Goal: Check status: Check status

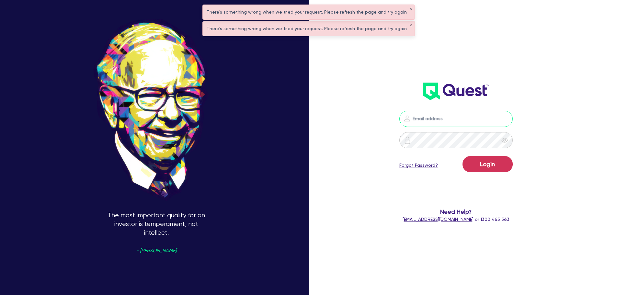
type input "[PERSON_NAME][EMAIL_ADDRESS][PERSON_NAME][DOMAIN_NAME]"
click at [501, 169] on button "Login" at bounding box center [488, 164] width 50 height 16
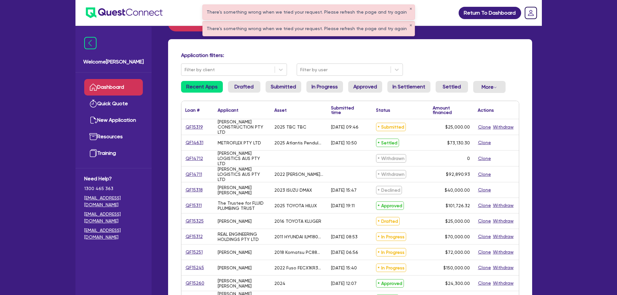
scroll to position [32, 0]
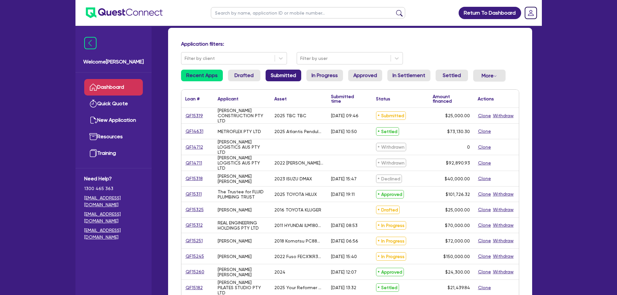
click at [278, 74] on link "Submitted" at bounding box center [284, 76] width 36 height 12
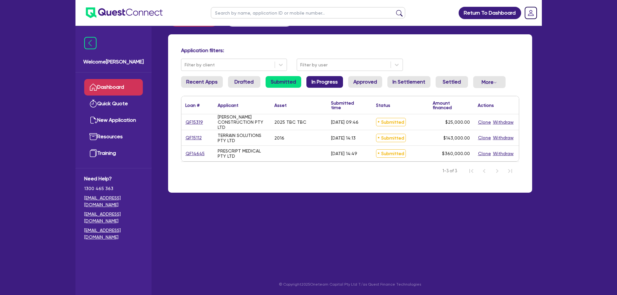
click at [322, 79] on link "In Progress" at bounding box center [324, 82] width 37 height 12
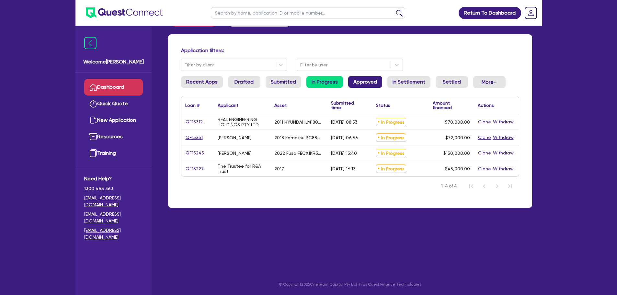
click at [348, 81] on link "Approved" at bounding box center [365, 82] width 34 height 12
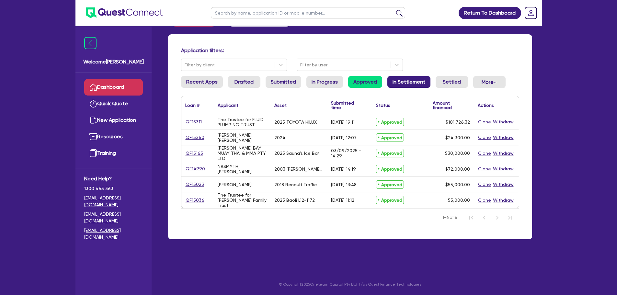
click at [387, 82] on link "In Settlement" at bounding box center [408, 82] width 43 height 12
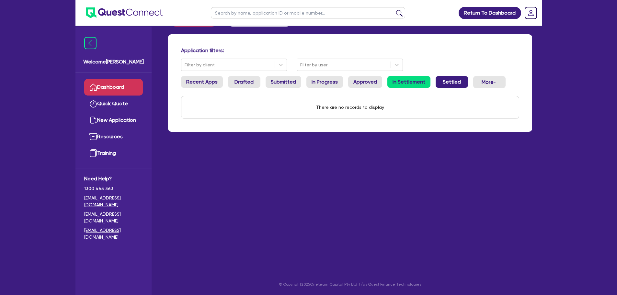
click at [444, 79] on link "Settled" at bounding box center [452, 82] width 32 height 12
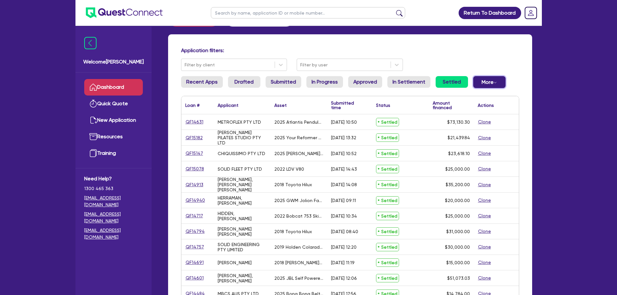
click at [473, 78] on button "More Withdrawn Declined" at bounding box center [489, 82] width 32 height 12
click at [477, 97] on link "Withdrawn" at bounding box center [479, 97] width 49 height 12
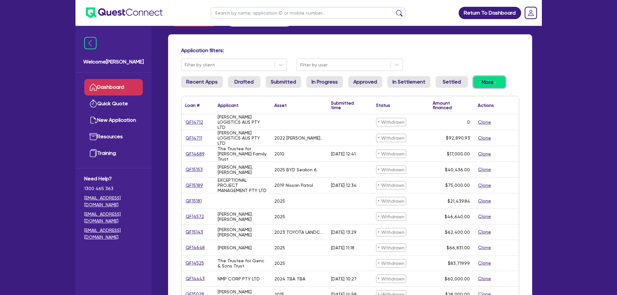
click at [473, 80] on button "More Withdrawn Declined" at bounding box center [489, 82] width 32 height 12
click at [471, 106] on link "Declined" at bounding box center [479, 108] width 49 height 12
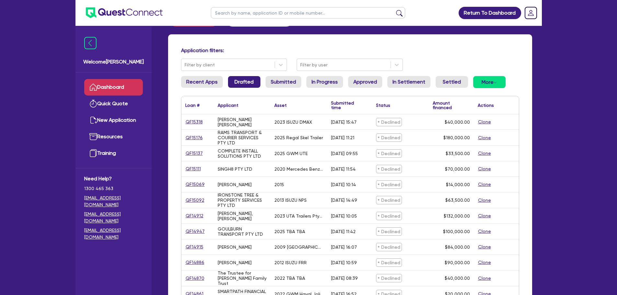
click at [240, 80] on link "Drafted" at bounding box center [244, 82] width 32 height 12
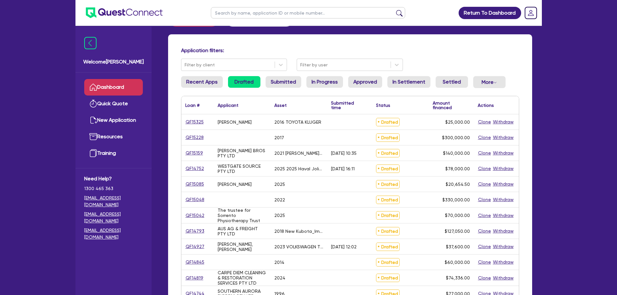
click at [116, 88] on link "Dashboard" at bounding box center [113, 87] width 59 height 17
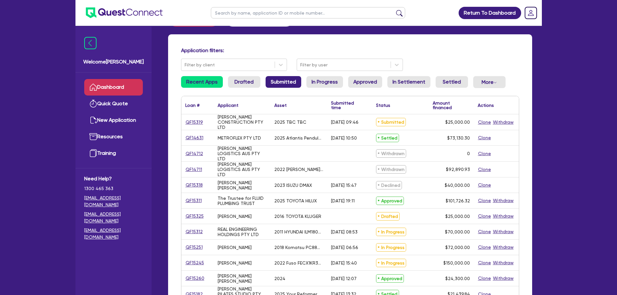
click at [277, 82] on link "Submitted" at bounding box center [284, 82] width 36 height 12
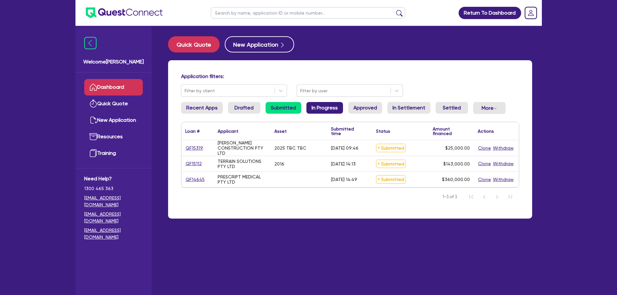
click at [326, 111] on link "In Progress" at bounding box center [324, 108] width 37 height 12
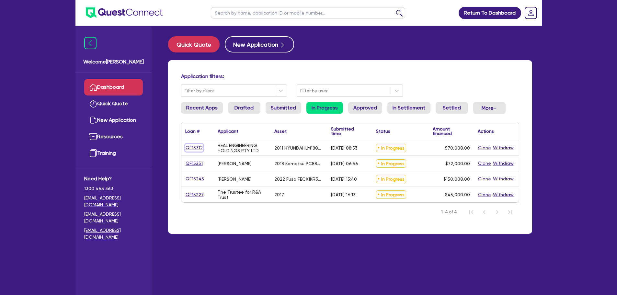
click at [191, 148] on link "QF15312" at bounding box center [194, 147] width 18 height 7
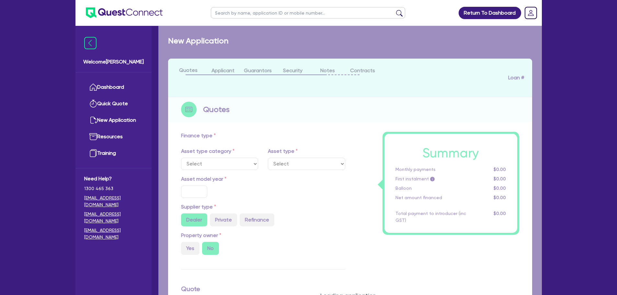
select select "SECONDARY_ASSETS"
type input "2011"
radio input "false"
radio input "true"
type input "70,000"
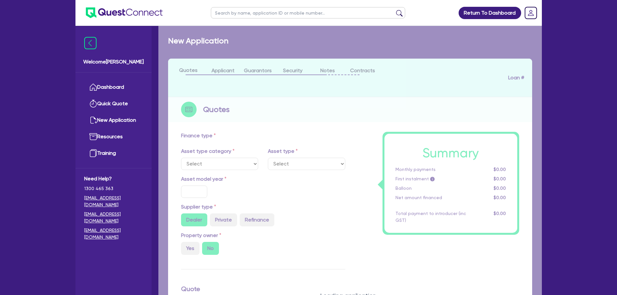
type input "5"
type input "3,500"
type input "17"
type input "2,500"
select select "CNC_AND_EDGE_BENDERS"
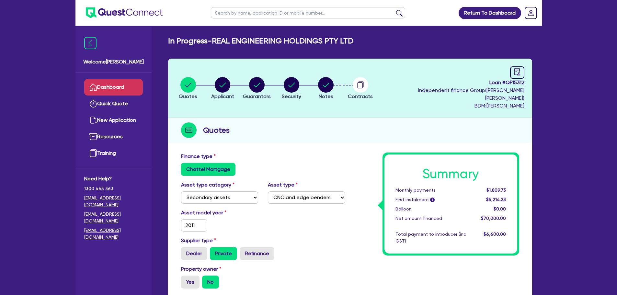
click at [133, 84] on link "Dashboard" at bounding box center [113, 87] width 59 height 17
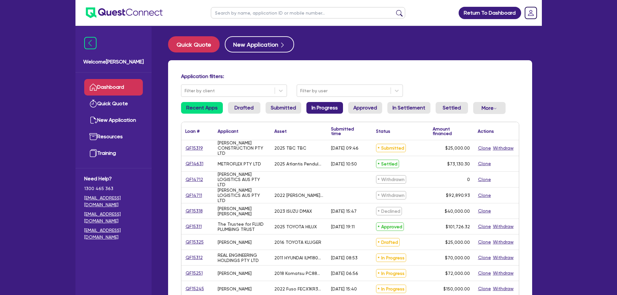
click at [321, 105] on link "In Progress" at bounding box center [324, 108] width 37 height 12
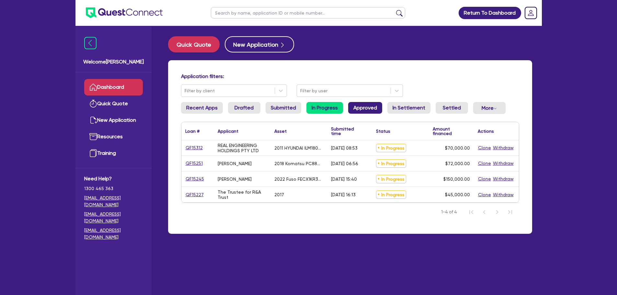
click at [360, 107] on link "Approved" at bounding box center [365, 108] width 34 height 12
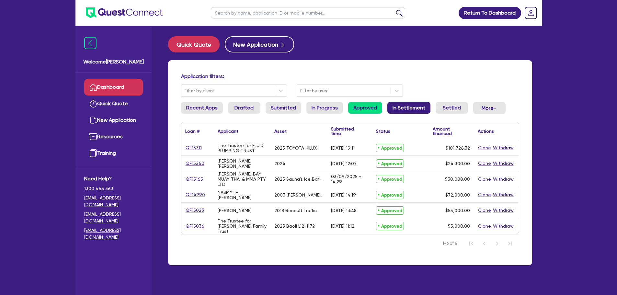
click at [401, 108] on link "In Settlement" at bounding box center [408, 108] width 43 height 12
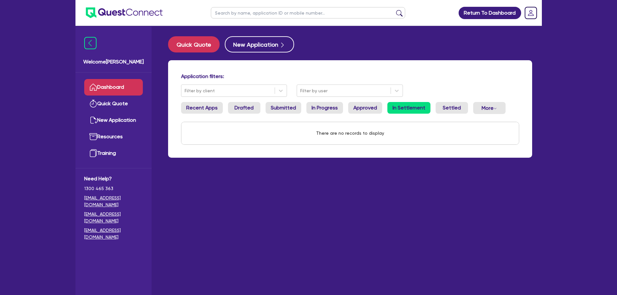
click at [430, 100] on div "Application filters: Filter by client Filter by user Recent Apps Drafted Submit…" at bounding box center [350, 109] width 364 height 98
click at [439, 104] on link "Settled" at bounding box center [452, 108] width 32 height 12
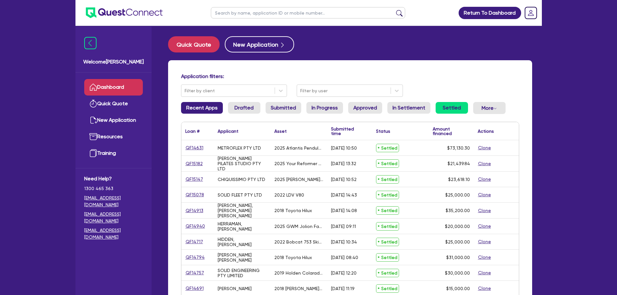
click at [208, 107] on link "Recent Apps" at bounding box center [202, 108] width 42 height 12
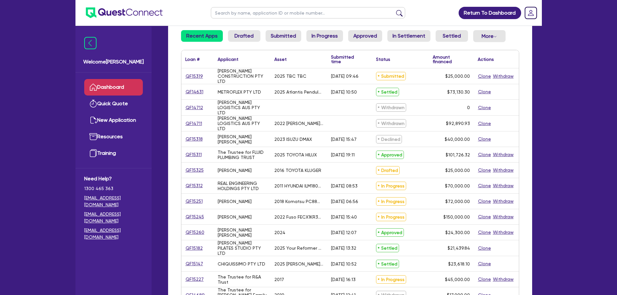
scroll to position [32, 0]
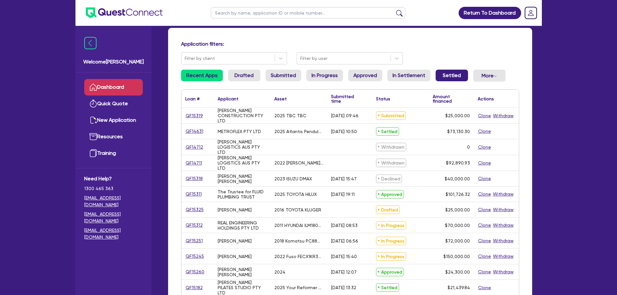
click at [438, 77] on link "Settled" at bounding box center [452, 76] width 32 height 12
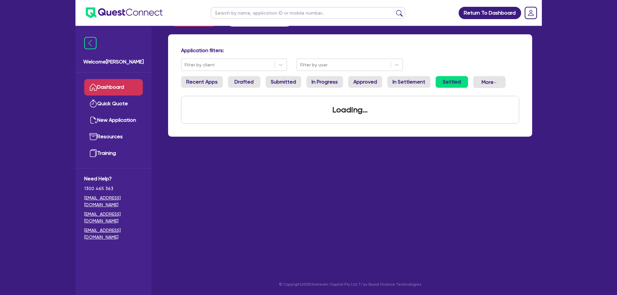
scroll to position [32, 0]
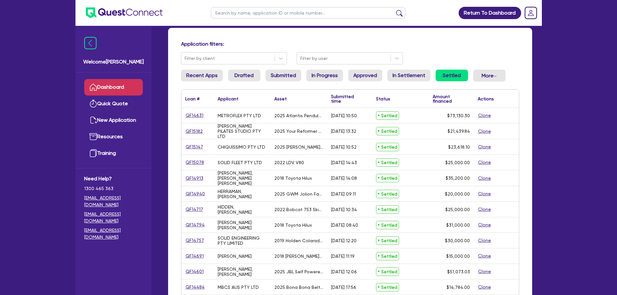
click at [411, 76] on link "In Settlement" at bounding box center [408, 76] width 43 height 12
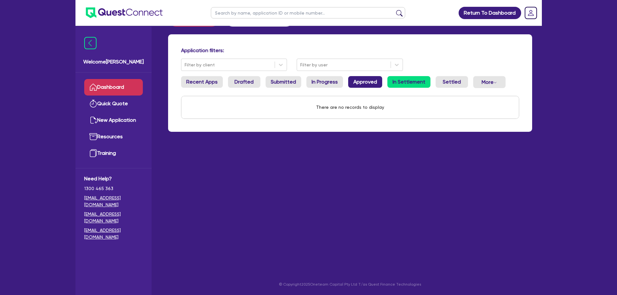
click at [369, 78] on link "Approved" at bounding box center [365, 82] width 34 height 12
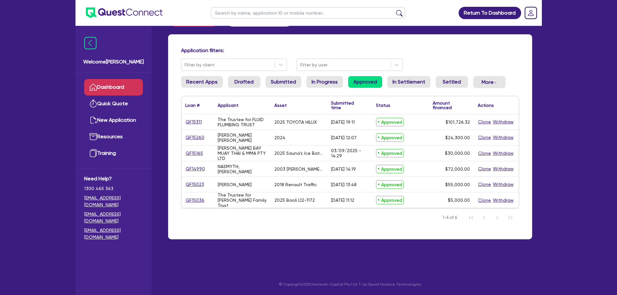
click at [304, 86] on ul "Recent Apps Drafted Submitted In Progress Approved In Settlement Settled More W…" at bounding box center [350, 84] width 338 height 17
click at [318, 85] on link "In Progress" at bounding box center [324, 82] width 37 height 12
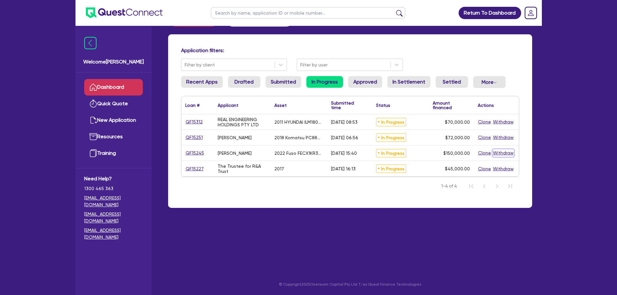
click at [497, 152] on button "Withdraw" at bounding box center [503, 152] width 21 height 7
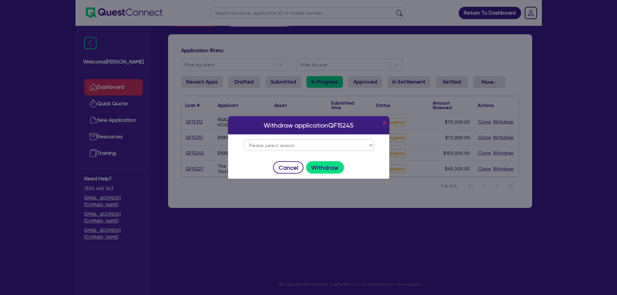
click at [343, 143] on select "Please select reason Change of mind Asset no longer available Alternative finan…" at bounding box center [309, 145] width 130 height 11
select select "29"
click at [244, 140] on select "Please select reason Change of mind Asset no longer available Alternative finan…" at bounding box center [309, 145] width 130 height 11
click at [320, 172] on button "Withdraw" at bounding box center [325, 167] width 38 height 12
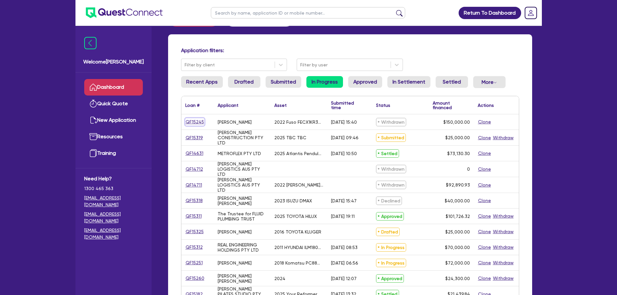
click at [197, 121] on link "QF15245" at bounding box center [194, 121] width 19 height 7
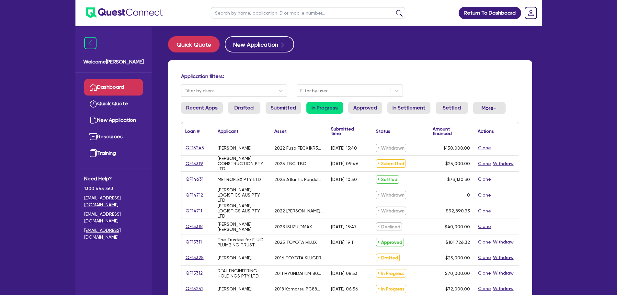
select select "CARS_AND_LIGHT_TRUCKS"
select select "LIGHT_TRUCKS"
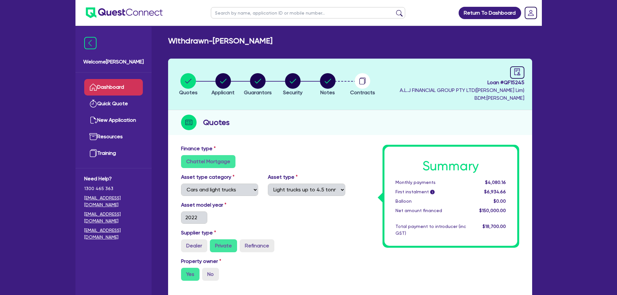
click at [138, 88] on link "Dashboard" at bounding box center [113, 87] width 59 height 17
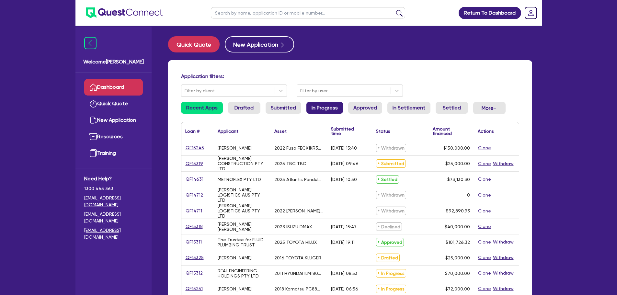
click at [321, 109] on link "In Progress" at bounding box center [324, 108] width 37 height 12
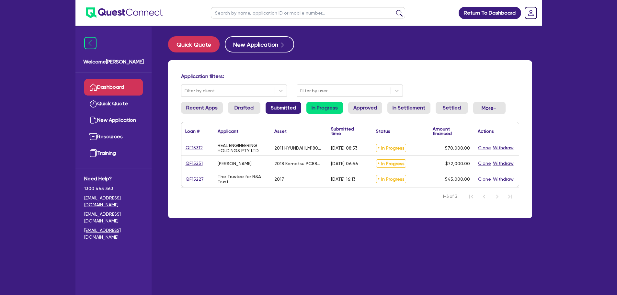
click at [297, 107] on link "Submitted" at bounding box center [284, 108] width 36 height 12
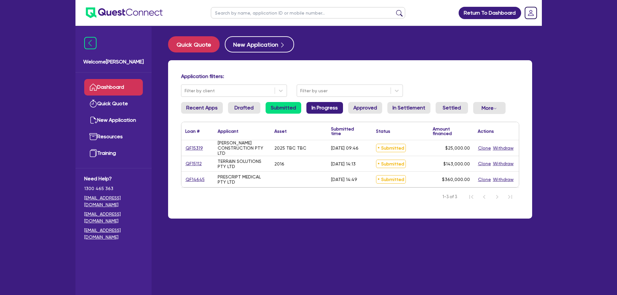
click at [326, 107] on link "In Progress" at bounding box center [324, 108] width 37 height 12
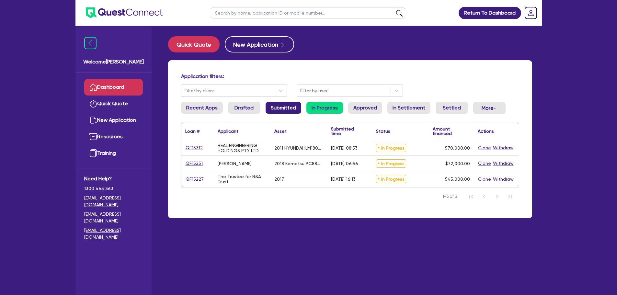
click at [293, 104] on link "Submitted" at bounding box center [284, 108] width 36 height 12
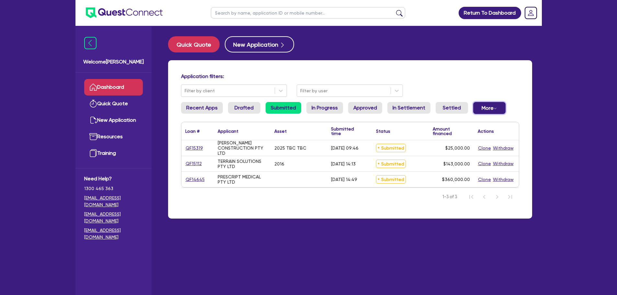
click at [478, 109] on button "More Withdrawn Declined" at bounding box center [489, 108] width 32 height 12
click at [465, 132] on link "Declined" at bounding box center [479, 134] width 49 height 12
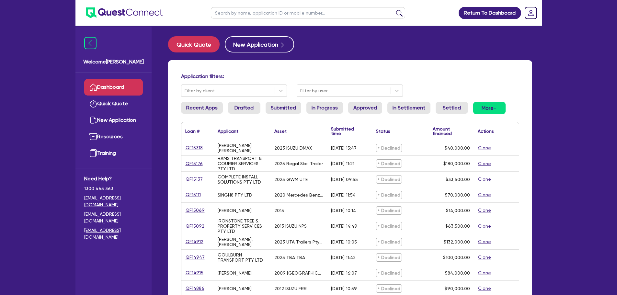
scroll to position [32, 0]
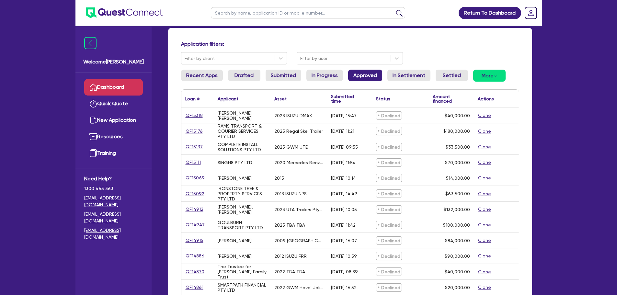
click at [371, 77] on link "Approved" at bounding box center [365, 76] width 34 height 12
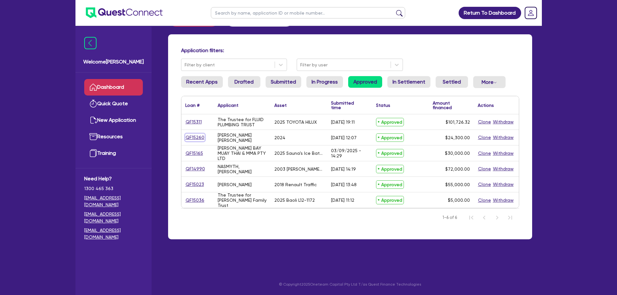
click at [192, 135] on link "QF15260" at bounding box center [194, 137] width 19 height 7
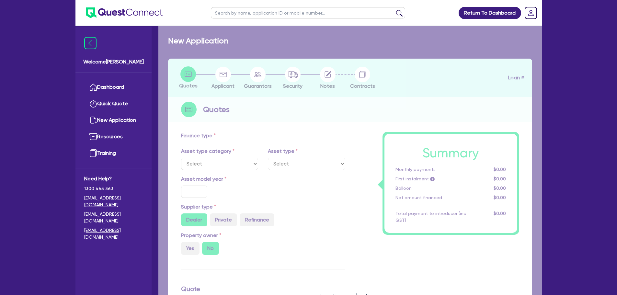
select select "CARS_AND_LIGHT_TRUCKS"
type input "2024"
type input "27,000"
type input "2,700"
type input "35"
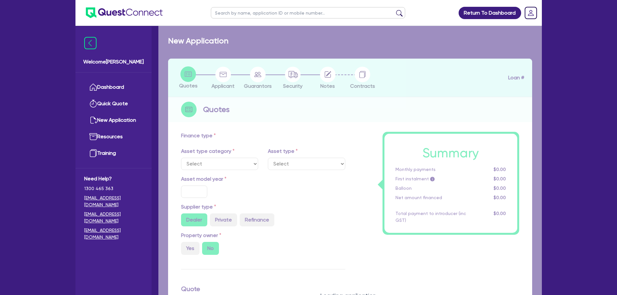
type input "9,450"
type input "10"
type input "2,430"
type input "17.95"
type input "900"
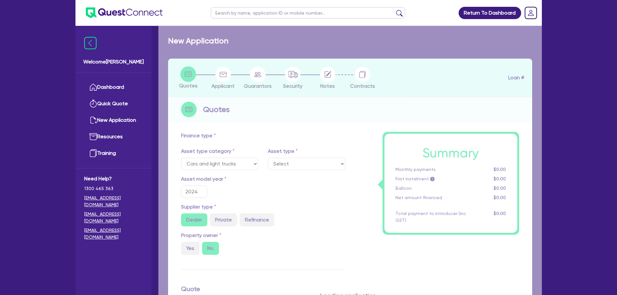
select select "PASSENGER_VEHICLES"
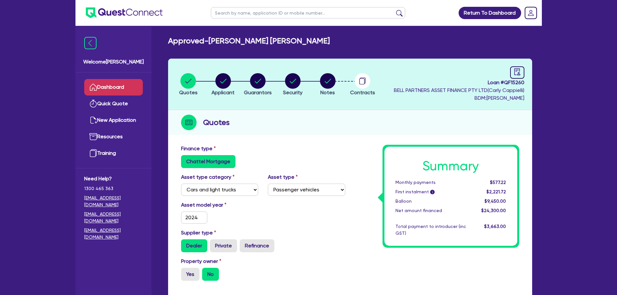
click at [126, 84] on link "Dashboard" at bounding box center [113, 87] width 59 height 17
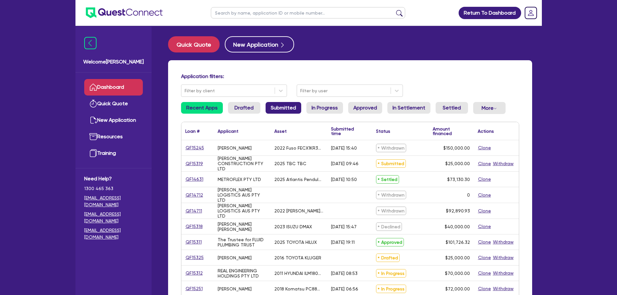
click at [291, 109] on link "Submitted" at bounding box center [284, 108] width 36 height 12
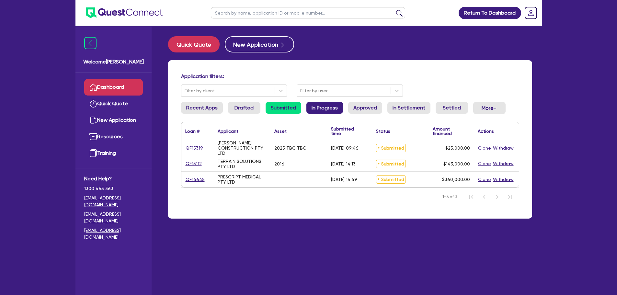
click at [326, 107] on link "In Progress" at bounding box center [324, 108] width 37 height 12
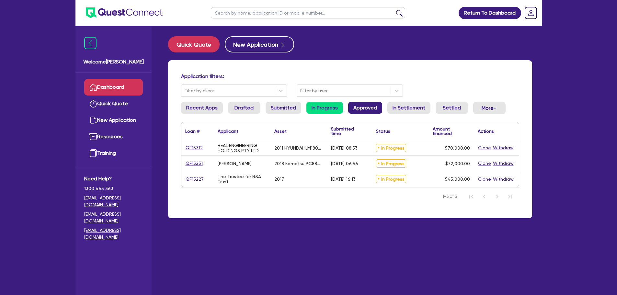
click at [352, 111] on link "Approved" at bounding box center [365, 108] width 34 height 12
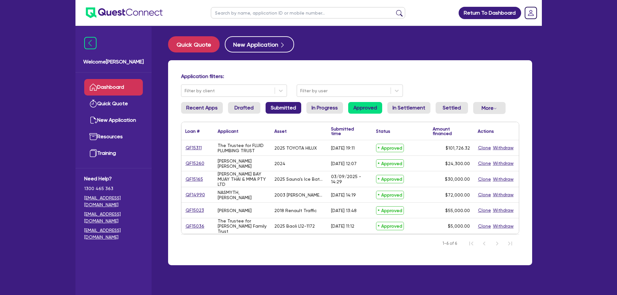
click at [268, 106] on link "Submitted" at bounding box center [284, 108] width 36 height 12
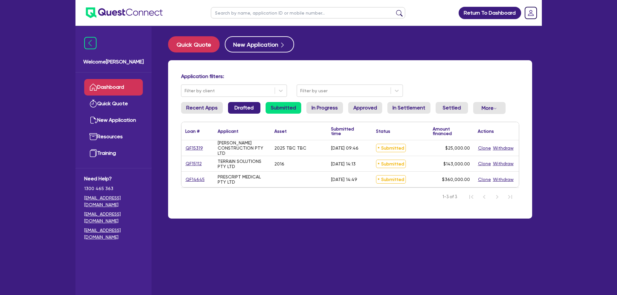
click at [242, 104] on link "Drafted" at bounding box center [244, 108] width 32 height 12
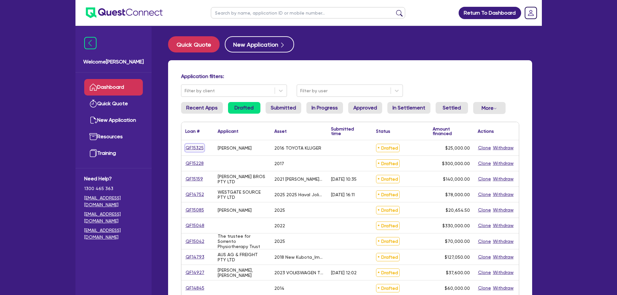
click at [188, 144] on link "QF15325" at bounding box center [194, 147] width 19 height 7
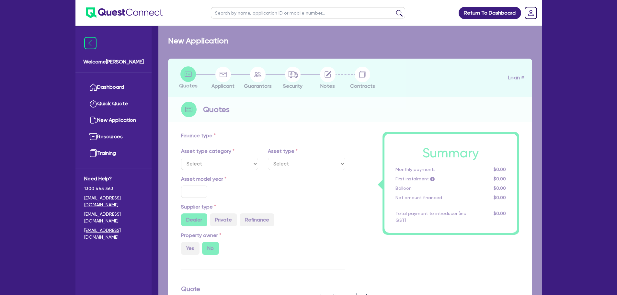
select select "CARS_AND_LIGHT_TRUCKS"
type input "2016"
radio input "false"
radio input "true"
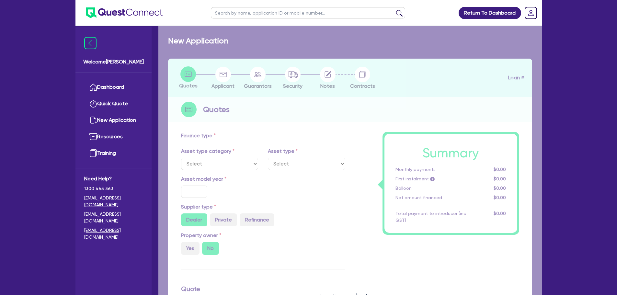
type input "25,000"
type input "10"
type input "2,500"
radio input "true"
type input "17"
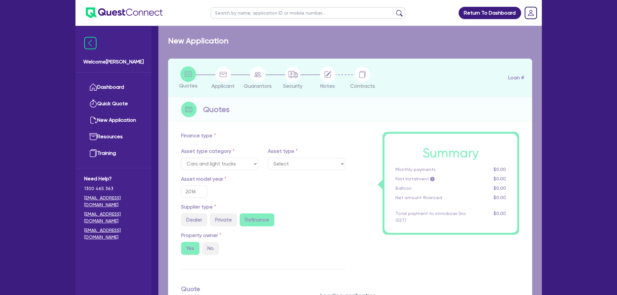
select select "PASSENGER_VEHICLES"
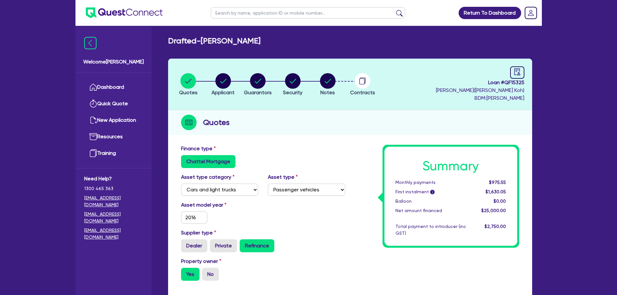
click at [112, 76] on ul "Dashboard Quick Quote New Application Ref Company Ref Salesperson Resources Tra…" at bounding box center [113, 121] width 76 height 96
click at [112, 90] on link "Dashboard" at bounding box center [113, 87] width 59 height 17
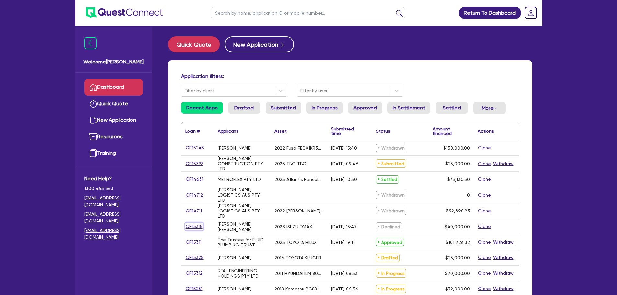
click at [202, 226] on link "QF15318" at bounding box center [194, 226] width 18 height 7
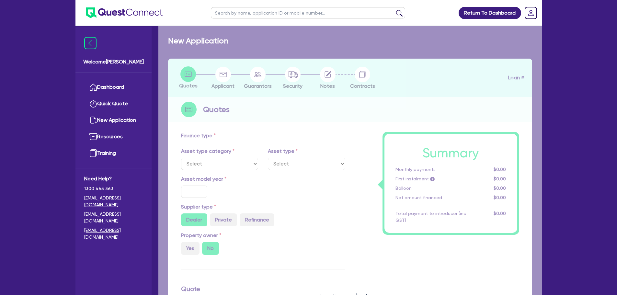
select select "CARS_AND_LIGHT_TRUCKS"
type input "2023"
radio input "false"
radio input "true"
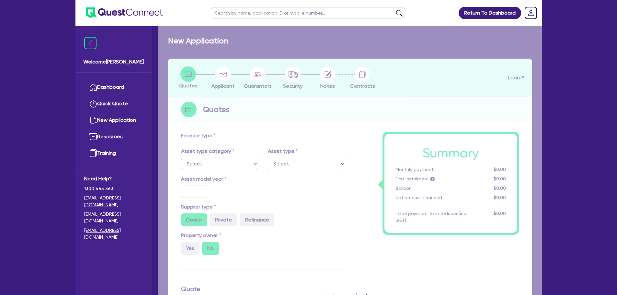
type input "40,000"
type input "13"
type input "5,200"
type input "17.95"
type input "990"
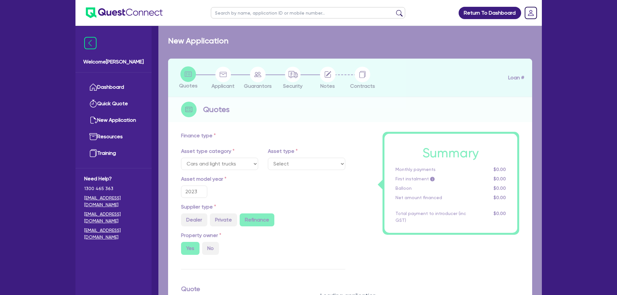
select select "PASSENGER_VEHICLES"
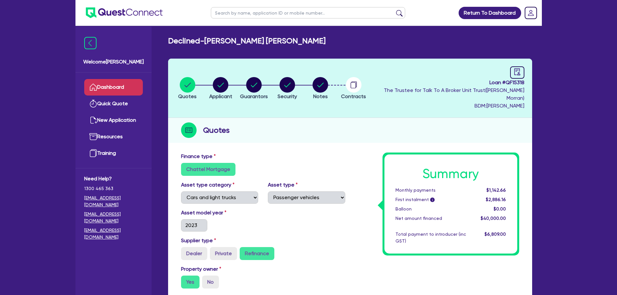
click at [136, 88] on link "Dashboard" at bounding box center [113, 87] width 59 height 17
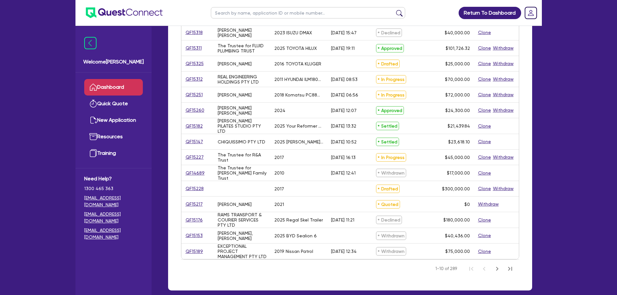
scroll to position [194, 0]
click at [106, 84] on link "Dashboard" at bounding box center [113, 87] width 59 height 17
click at [106, 86] on link "Dashboard" at bounding box center [113, 87] width 59 height 17
click at [118, 86] on link "Dashboard" at bounding box center [113, 87] width 59 height 17
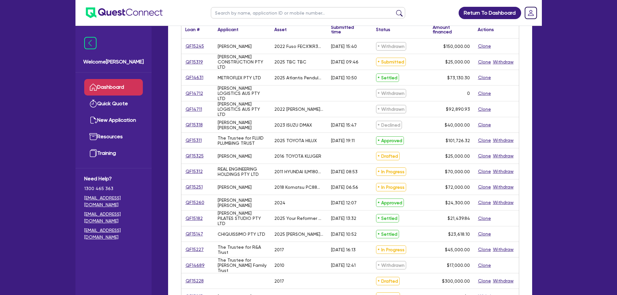
scroll to position [1, 0]
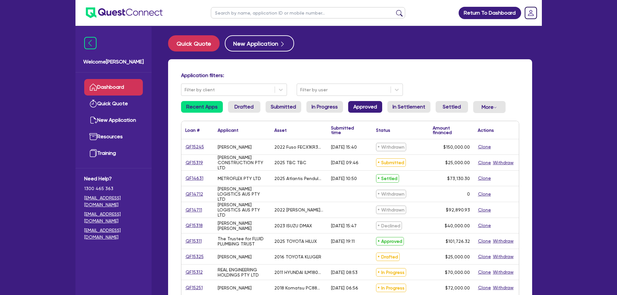
click at [370, 110] on link "Approved" at bounding box center [365, 107] width 34 height 12
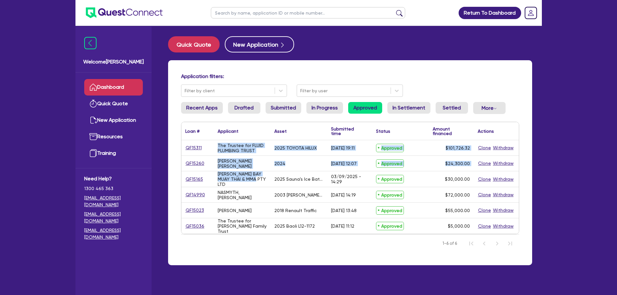
drag, startPoint x: 255, startPoint y: 180, endPoint x: 215, endPoint y: 146, distance: 52.1
click at [215, 146] on div "QF15311 The Trustee for FLUID PLUMBING TRUST 2025 TOYOTA HILUX [DATE] 19:11 App…" at bounding box center [350, 187] width 338 height 94
click at [221, 146] on div "The Trustee for FLUID PLUMBING TRUST" at bounding box center [242, 148] width 49 height 10
click at [219, 145] on div "The Trustee for FLUID PLUMBING TRUST" at bounding box center [242, 148] width 49 height 10
click at [230, 155] on div "The Trustee for FLUID PLUMBING TRUST" at bounding box center [242, 147] width 57 height 15
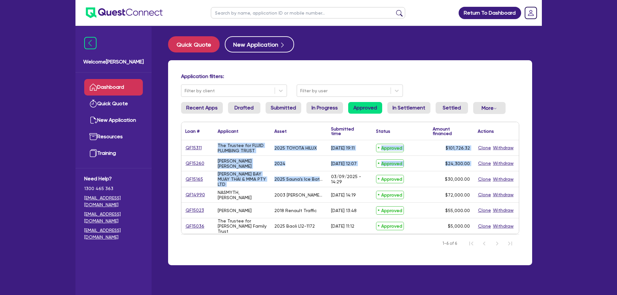
drag, startPoint x: 216, startPoint y: 143, endPoint x: 325, endPoint y: 180, distance: 115.0
click at [325, 180] on div "QF15311 The Trustee for FLUID PLUMBING TRUST 2025 TOYOTA HILUX [DATE] 19:11 App…" at bounding box center [350, 187] width 338 height 94
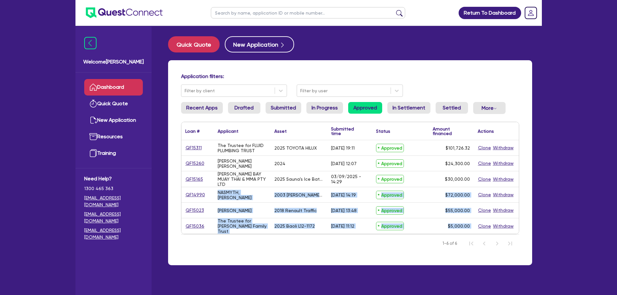
drag, startPoint x: 218, startPoint y: 191, endPoint x: 341, endPoint y: 241, distance: 133.1
click at [341, 241] on div "Application filters: Filter by client Filter by user Recent Apps Drafted Submit…" at bounding box center [350, 162] width 364 height 205
click at [351, 235] on nav "1-6 of 6" at bounding box center [350, 243] width 338 height 18
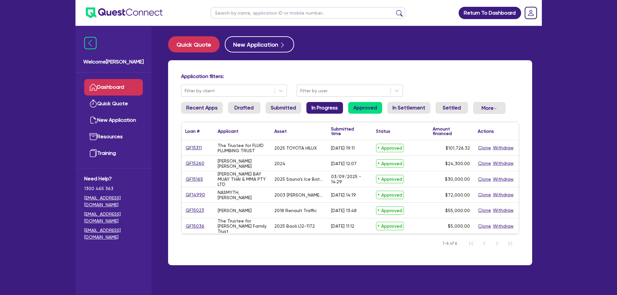
click at [321, 108] on link "In Progress" at bounding box center [324, 108] width 37 height 12
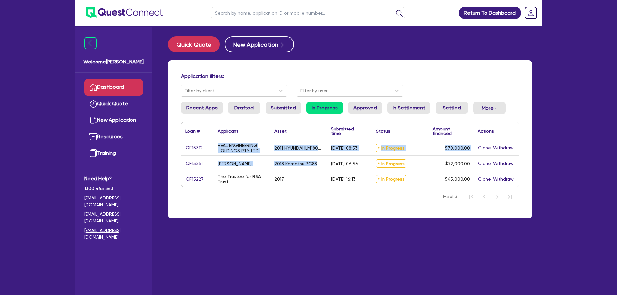
drag, startPoint x: 216, startPoint y: 145, endPoint x: 323, endPoint y: 166, distance: 108.4
click at [323, 166] on div "QF15312 REAL ENGINEERING HOLDINGS PTY LTD 2011 HYUNDAI ILM1800TT SYCNC LATHE [D…" at bounding box center [350, 163] width 338 height 47
click at [216, 163] on div "[PERSON_NAME]" at bounding box center [242, 163] width 57 height 15
drag, startPoint x: 220, startPoint y: 165, endPoint x: 260, endPoint y: 168, distance: 40.3
click at [260, 168] on div "[PERSON_NAME]" at bounding box center [242, 163] width 57 height 15
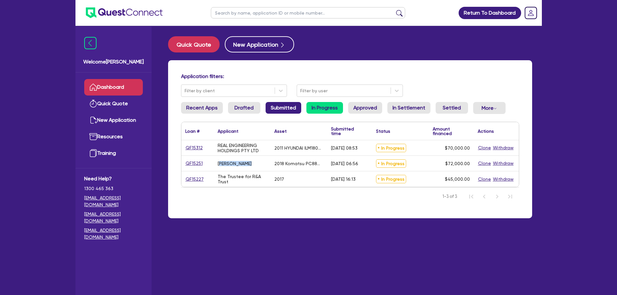
click at [295, 112] on link "Submitted" at bounding box center [284, 108] width 36 height 12
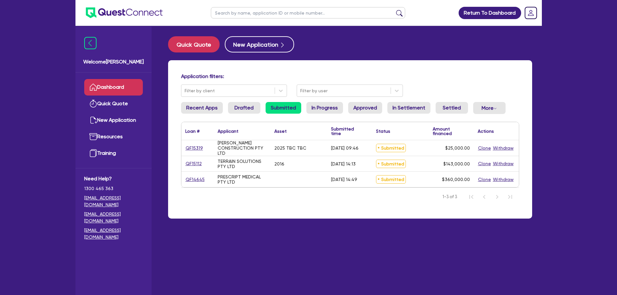
drag, startPoint x: 342, startPoint y: 150, endPoint x: 190, endPoint y: 146, distance: 153.0
click at [190, 146] on div "QF15319 [PERSON_NAME] CONSTRUCTION PTY LTD 2025 TBC TBC [DATE] 09:46 Submitted …" at bounding box center [350, 148] width 338 height 16
drag, startPoint x: 218, startPoint y: 176, endPoint x: 255, endPoint y: 191, distance: 39.5
click at [255, 191] on div "Application filters: Filter by client Filter by user Recent Apps Drafted Submit…" at bounding box center [350, 139] width 364 height 158
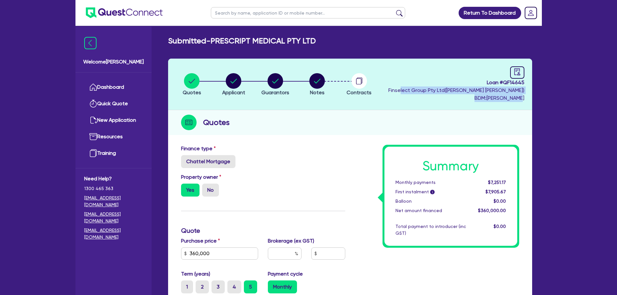
drag, startPoint x: 435, startPoint y: 92, endPoint x: 525, endPoint y: 101, distance: 90.8
click at [525, 101] on header "Quotes Applicant [GEOGRAPHIC_DATA] Notes Contracts Loan # QF14645 Finselect Gro…" at bounding box center [350, 85] width 364 height 52
click at [229, 80] on circle "button" at bounding box center [234, 81] width 16 height 16
select select "COMPANY"
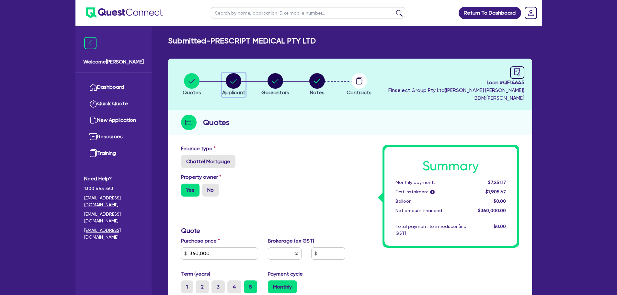
select select "HEALTH_BEAUTY"
select select "SPECIALIST_MEDICAL_SERVICES"
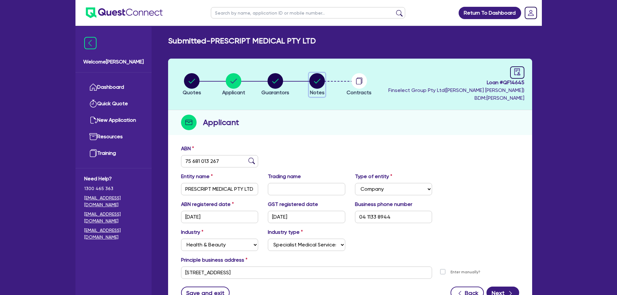
click at [317, 85] on circle "button" at bounding box center [317, 81] width 16 height 16
select select "Other"
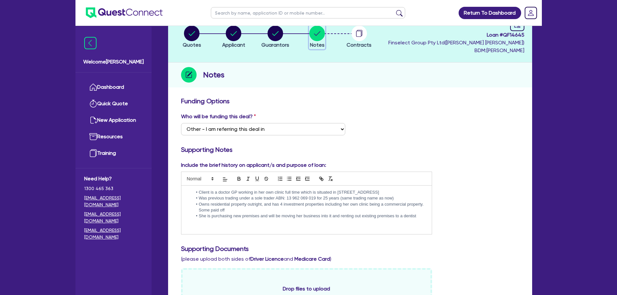
scroll to position [97, 0]
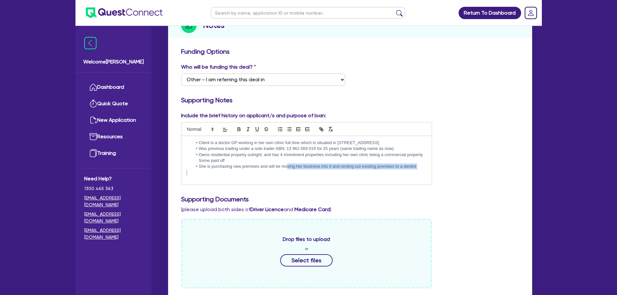
drag, startPoint x: 287, startPoint y: 164, endPoint x: 442, endPoint y: 173, distance: 155.1
click at [442, 173] on div "Include the brief history on applicant/s and purpose of loan: Client is a docto…" at bounding box center [350, 151] width 348 height 78
click at [420, 171] on p at bounding box center [306, 173] width 241 height 6
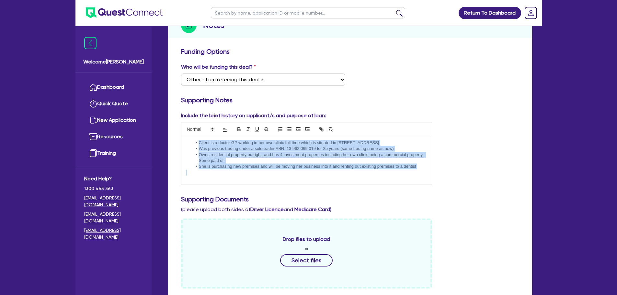
drag, startPoint x: 419, startPoint y: 171, endPoint x: 181, endPoint y: 126, distance: 242.0
click at [181, 126] on div "Client is a doctor GP working in her own clinic full time which is situated in …" at bounding box center [306, 153] width 251 height 63
click at [217, 153] on li "Owns residential property outright, and has 4 investment properties including h…" at bounding box center [309, 158] width 235 height 12
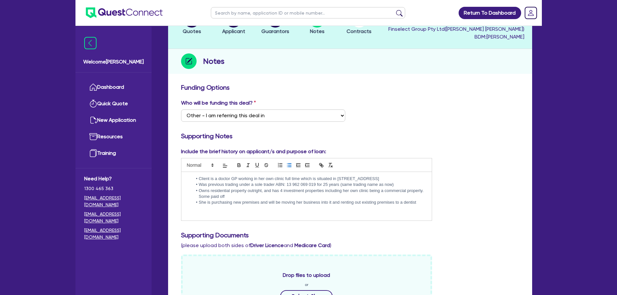
scroll to position [0, 0]
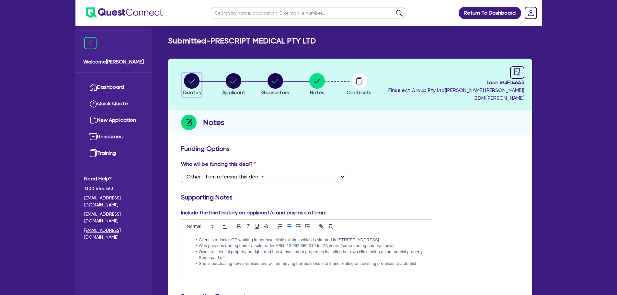
click at [192, 81] on circle "button" at bounding box center [192, 81] width 16 height 16
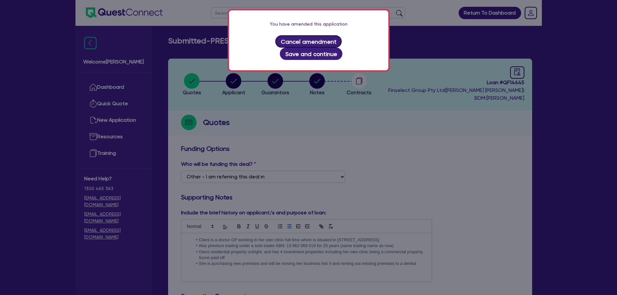
click at [275, 39] on button "Cancel amendment" at bounding box center [308, 41] width 66 height 12
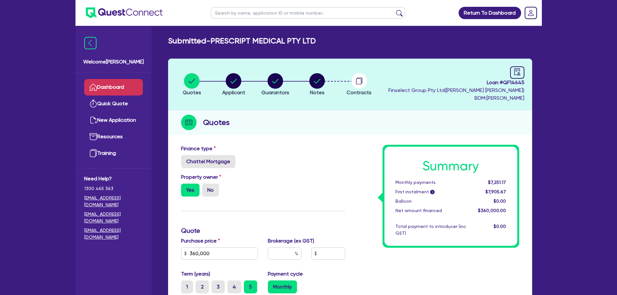
click at [118, 85] on link "Dashboard" at bounding box center [113, 87] width 59 height 17
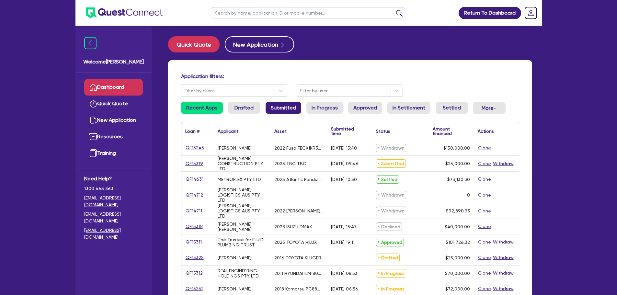
click at [286, 109] on link "Submitted" at bounding box center [284, 108] width 36 height 12
